Goal: Find specific page/section: Find specific page/section

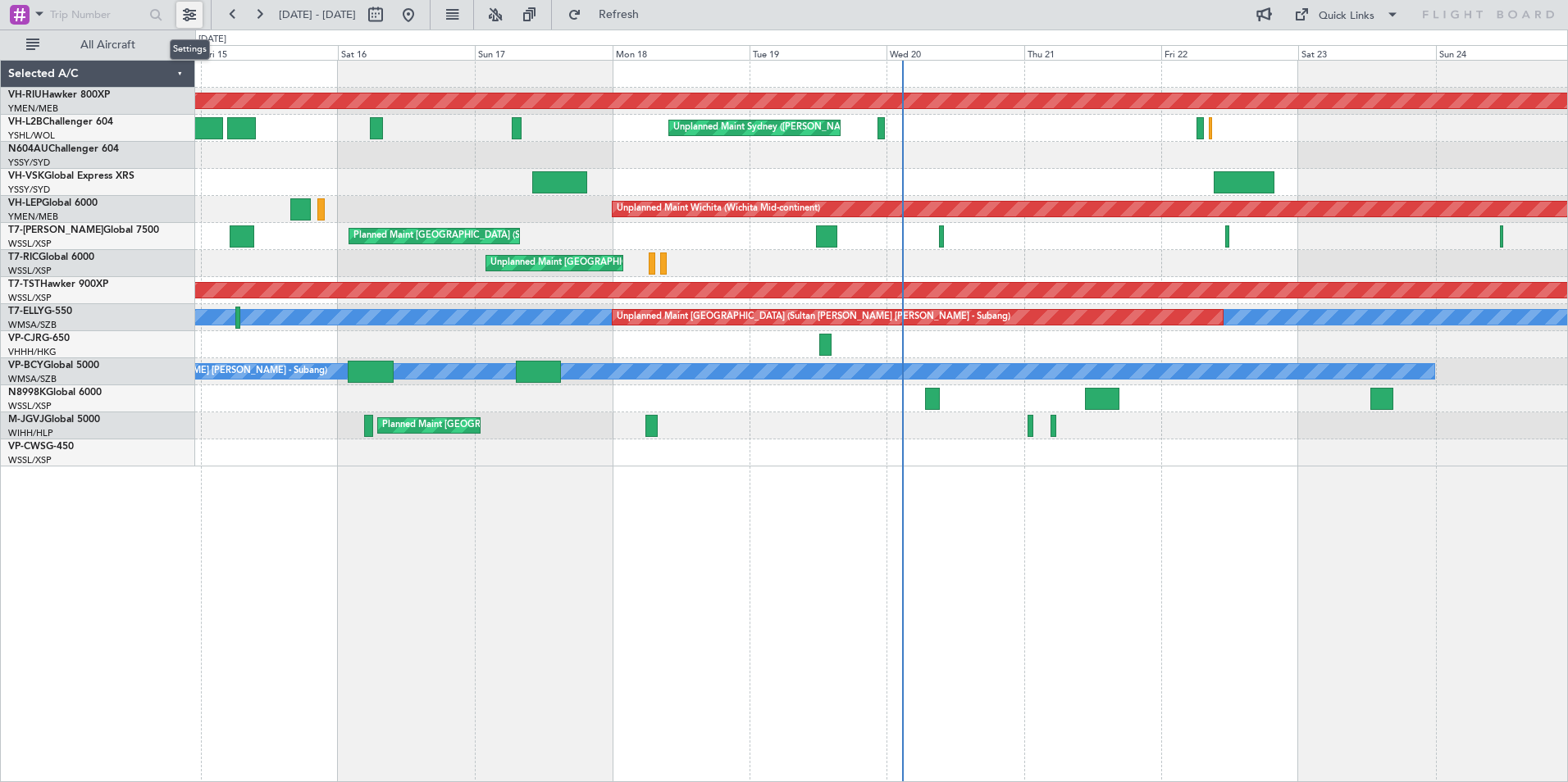
click at [185, 9] on button at bounding box center [189, 15] width 26 height 26
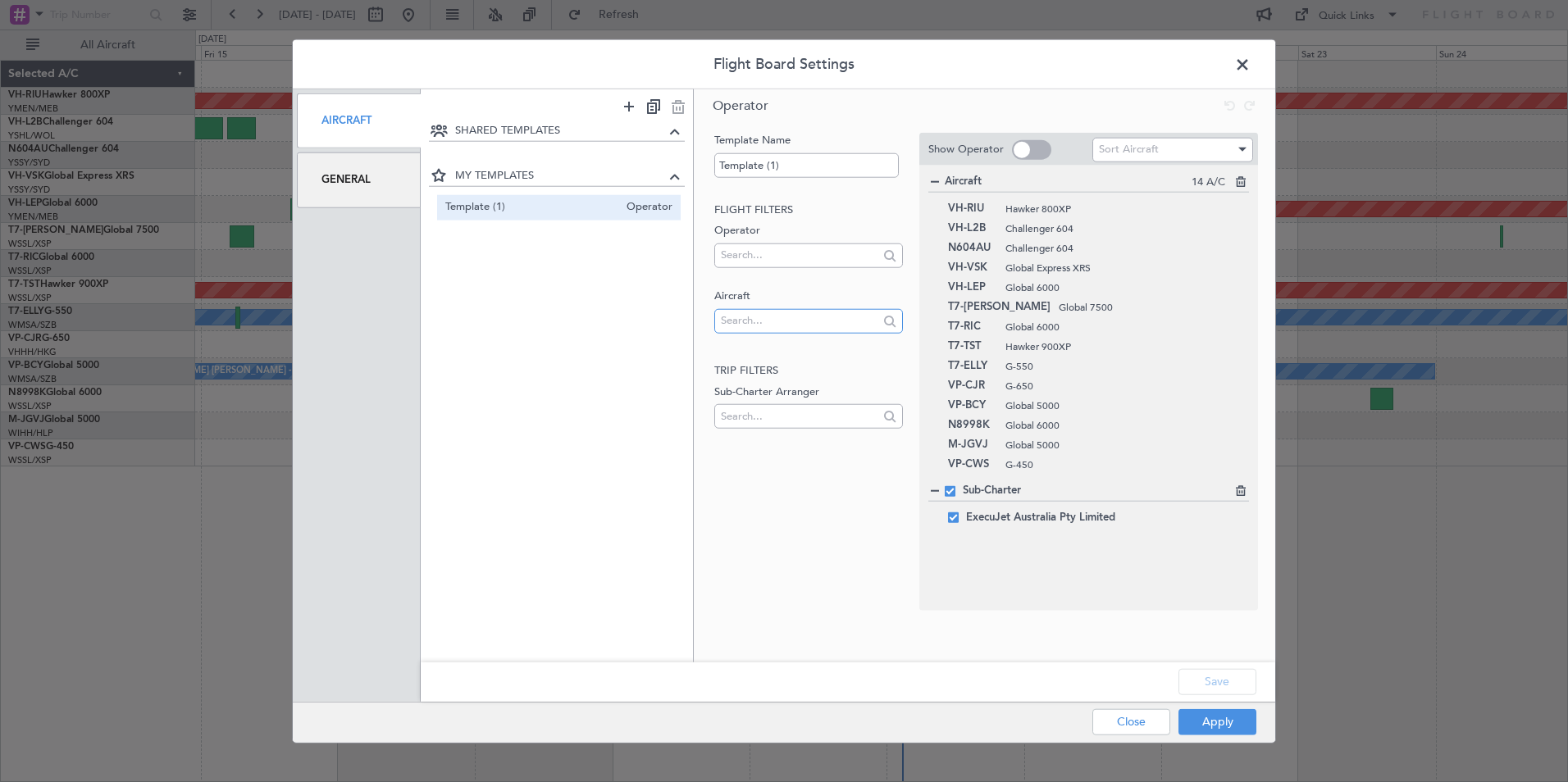
click at [743, 328] on input "text" at bounding box center [799, 321] width 156 height 24
type input "9H"
click at [760, 369] on span "9H-VSLK" at bounding box center [808, 372] width 162 height 24
drag, startPoint x: 1016, startPoint y: 489, endPoint x: 1022, endPoint y: 382, distance: 107.2
click at [1211, 717] on button "Apply" at bounding box center [1218, 722] width 78 height 26
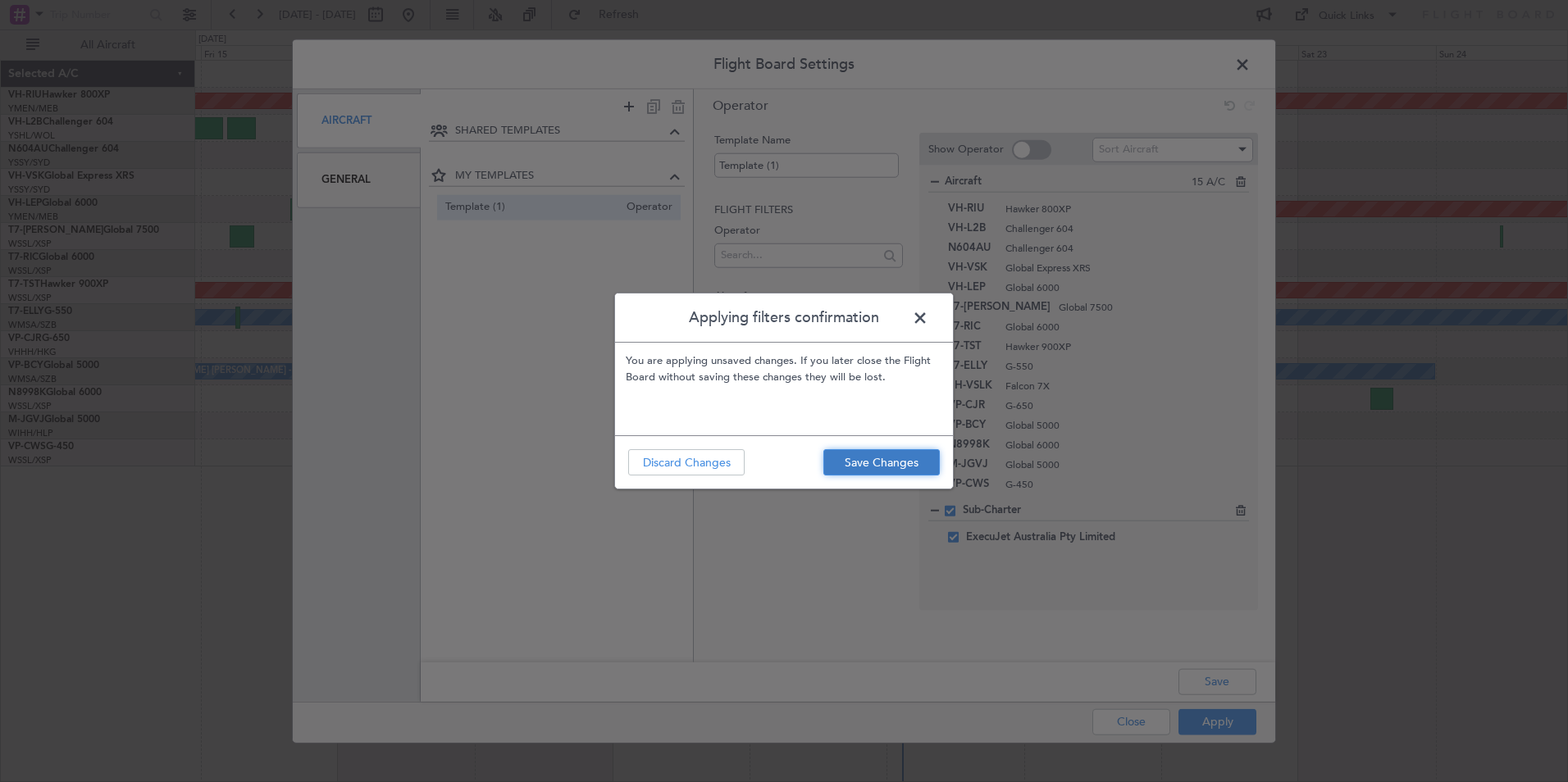
click at [891, 461] on button "Save Changes" at bounding box center [882, 462] width 117 height 26
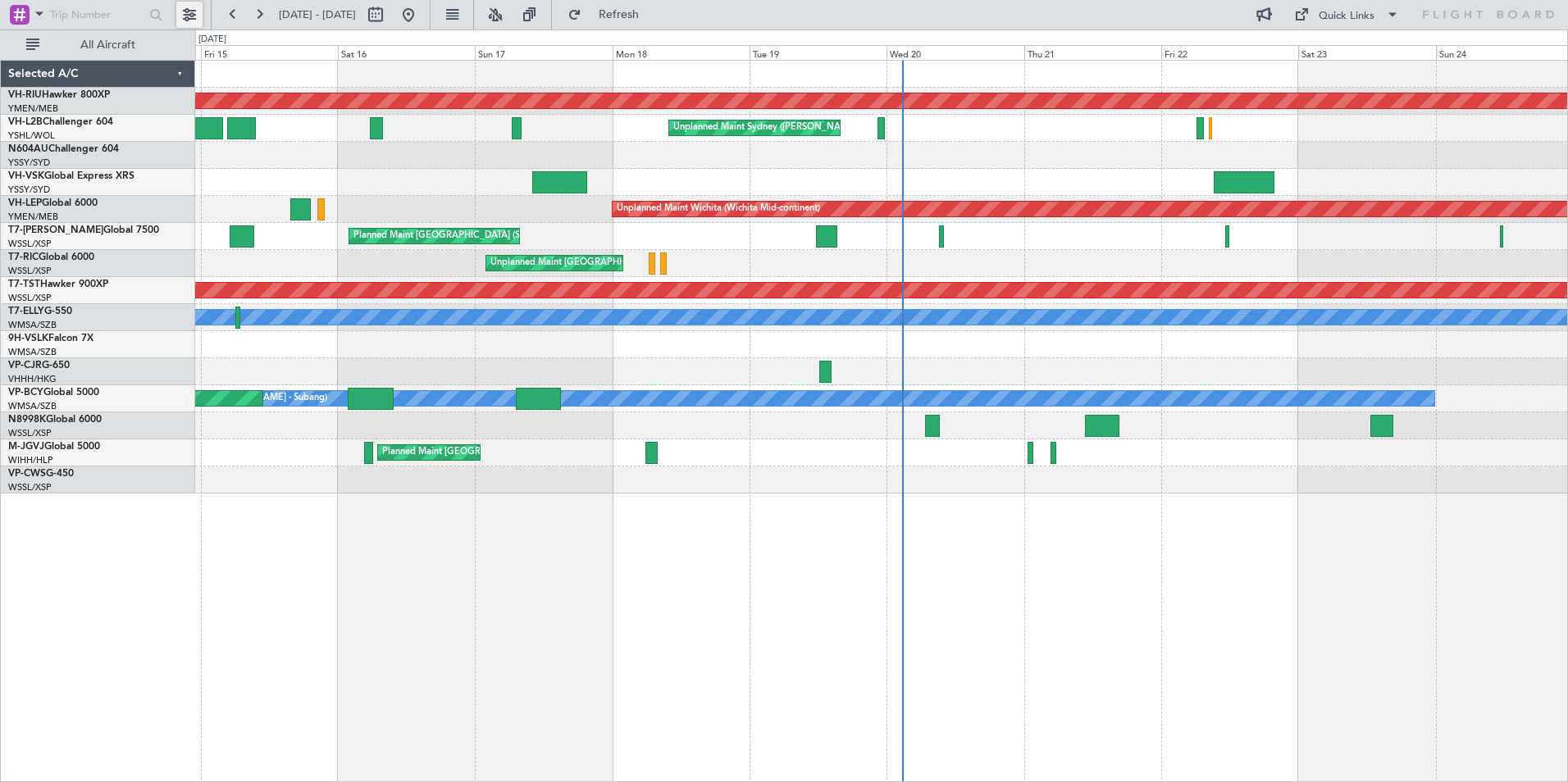
click at [193, 13] on button at bounding box center [189, 15] width 26 height 26
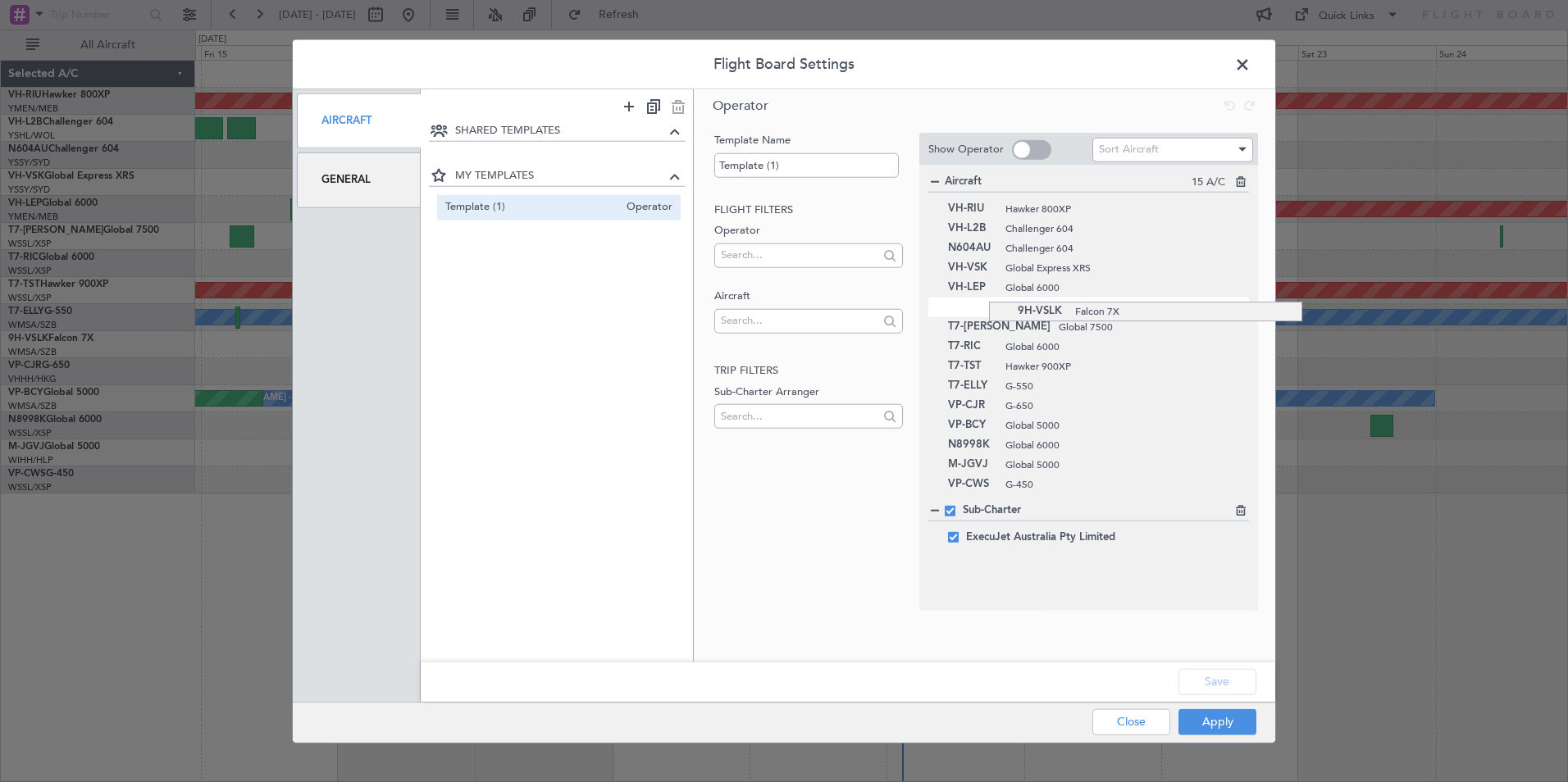
drag, startPoint x: 989, startPoint y: 388, endPoint x: 998, endPoint y: 302, distance: 86.5
drag, startPoint x: 985, startPoint y: 447, endPoint x: 989, endPoint y: 321, distance: 126.1
drag, startPoint x: 985, startPoint y: 466, endPoint x: 978, endPoint y: 342, distance: 124.2
drag, startPoint x: 987, startPoint y: 428, endPoint x: 985, endPoint y: 361, distance: 67.0
drag, startPoint x: 991, startPoint y: 252, endPoint x: 998, endPoint y: 201, distance: 51.5
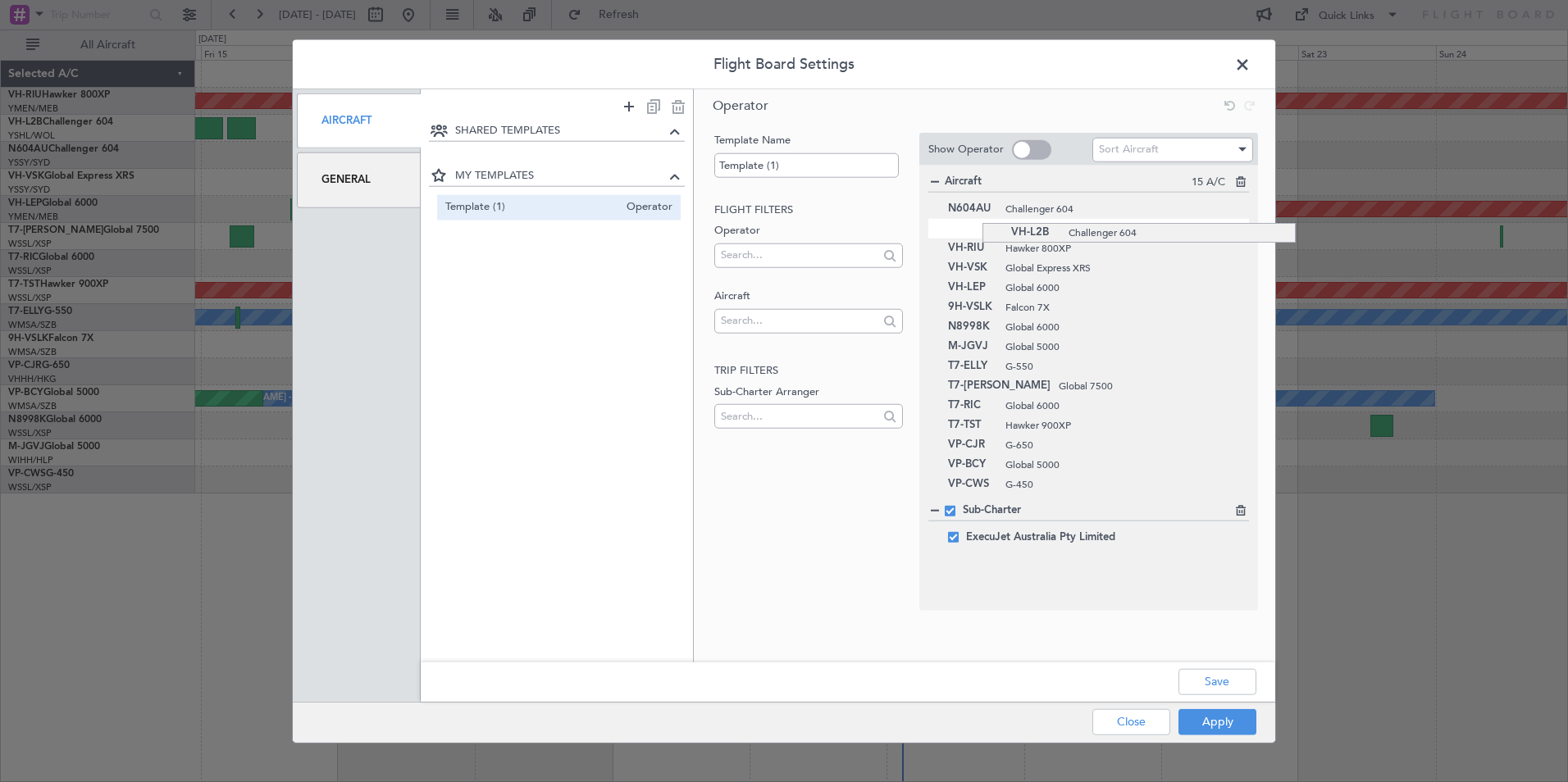
drag, startPoint x: 983, startPoint y: 253, endPoint x: 985, endPoint y: 223, distance: 30.1
drag, startPoint x: 987, startPoint y: 293, endPoint x: 988, endPoint y: 266, distance: 27.0
click at [1221, 722] on button "Apply" at bounding box center [1218, 722] width 78 height 26
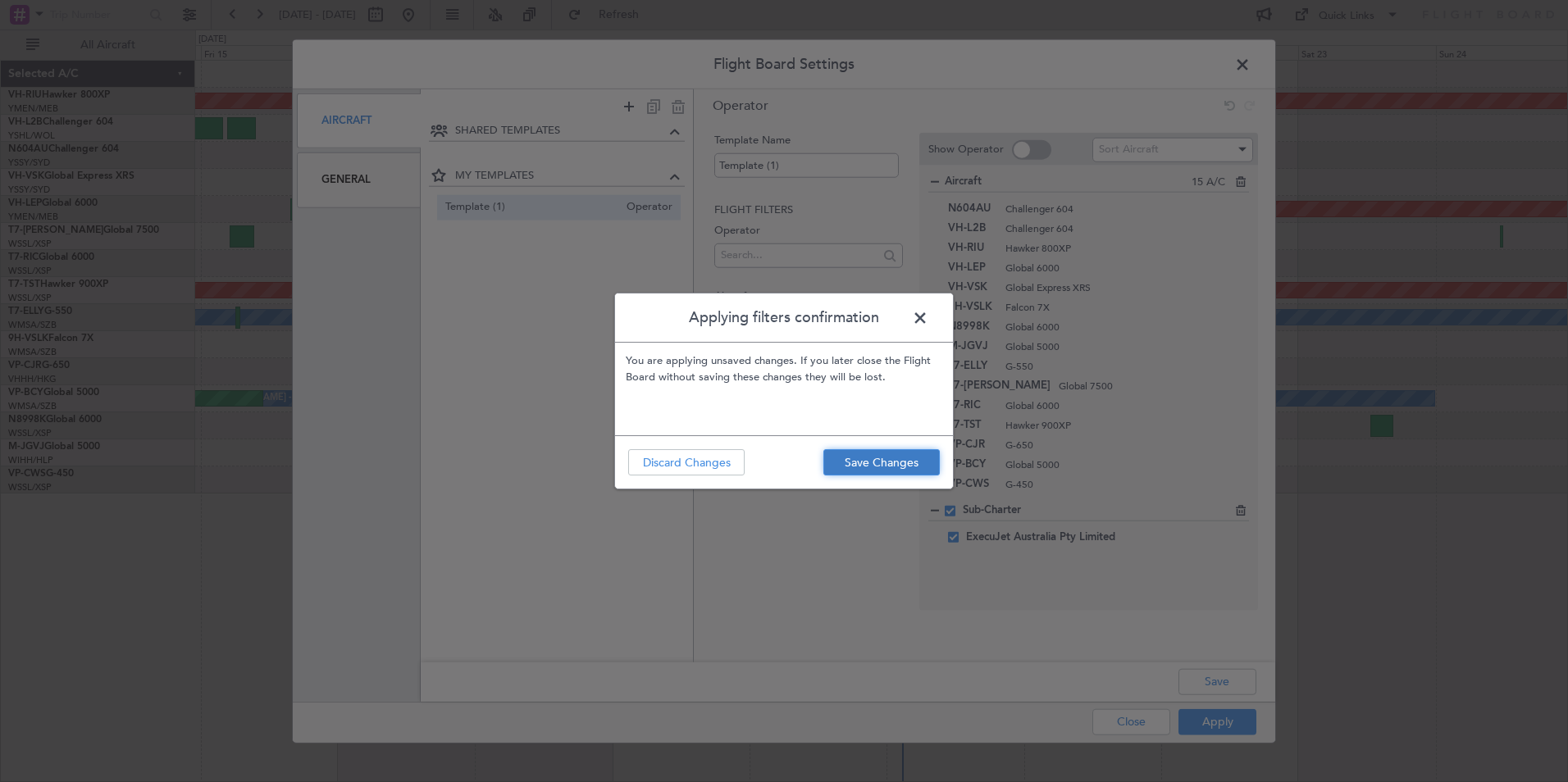
click at [867, 458] on button "Save Changes" at bounding box center [882, 462] width 117 height 26
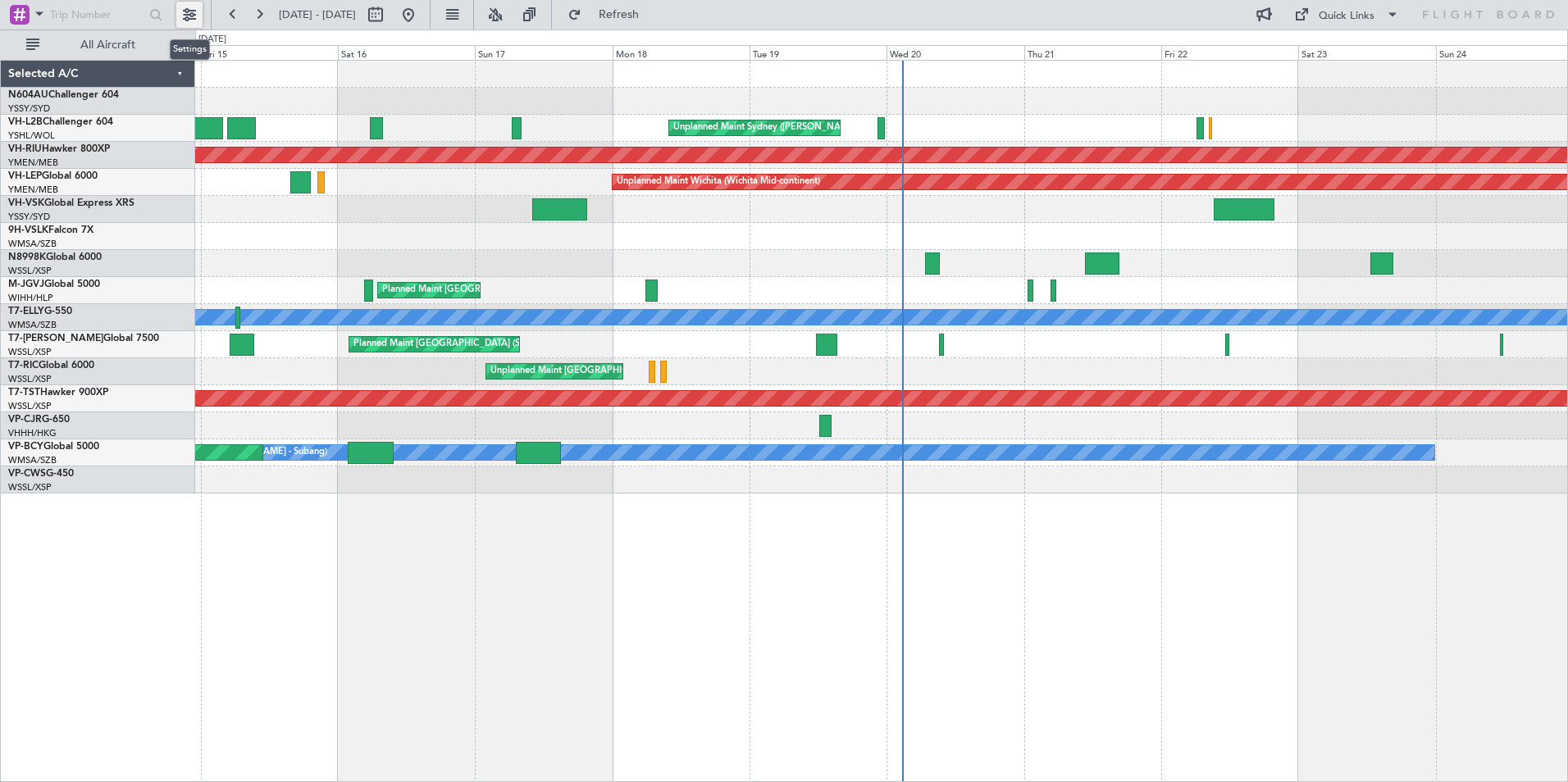
click at [190, 12] on button at bounding box center [189, 15] width 26 height 26
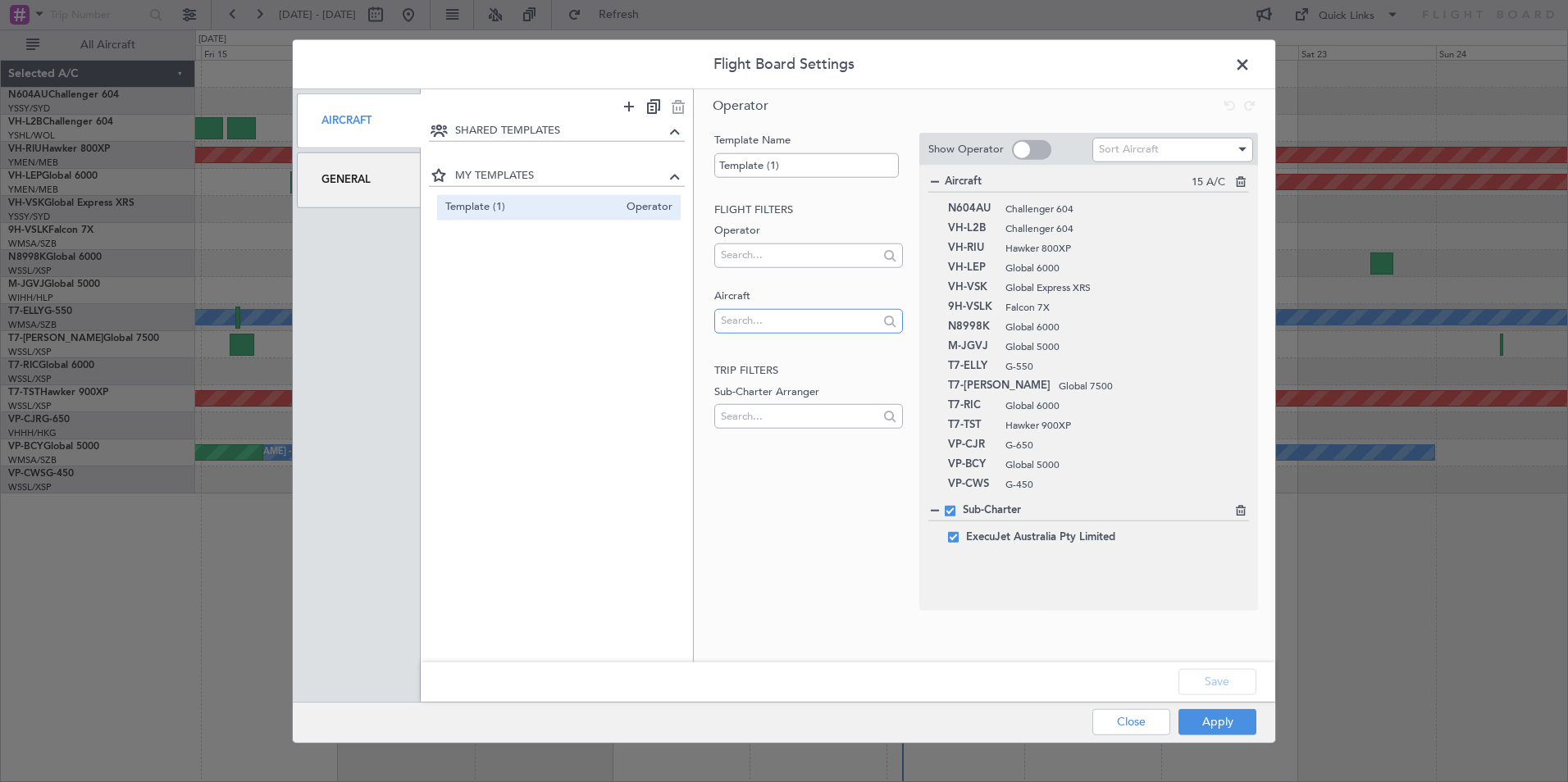
click at [755, 314] on input "text" at bounding box center [799, 321] width 156 height 24
type input "T7-pj"
click at [1251, 60] on span at bounding box center [1251, 69] width 0 height 33
